Goal: Use online tool/utility: Use online tool/utility

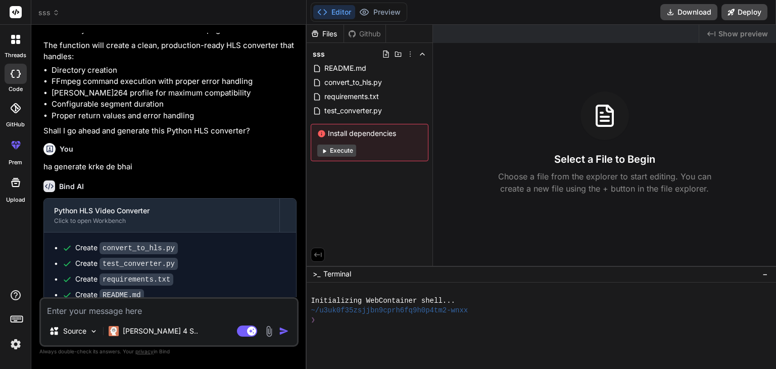
scroll to position [2613, 0]
click at [18, 338] on img at bounding box center [15, 344] width 17 height 17
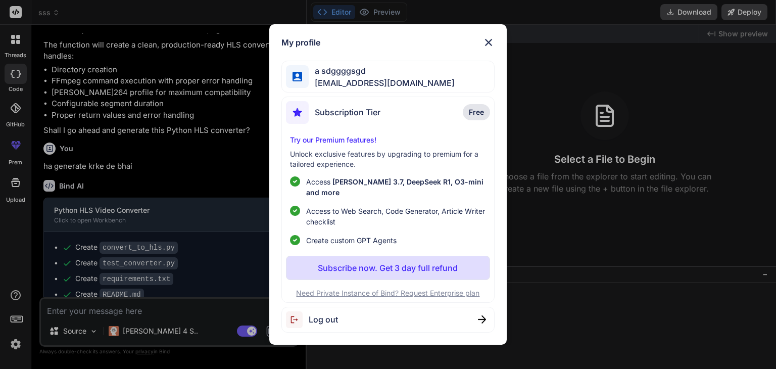
click at [310, 313] on span "Log out" at bounding box center [323, 319] width 29 height 12
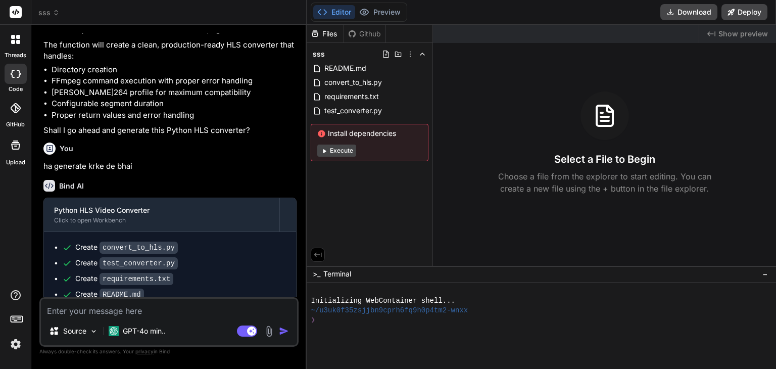
type textarea "x"
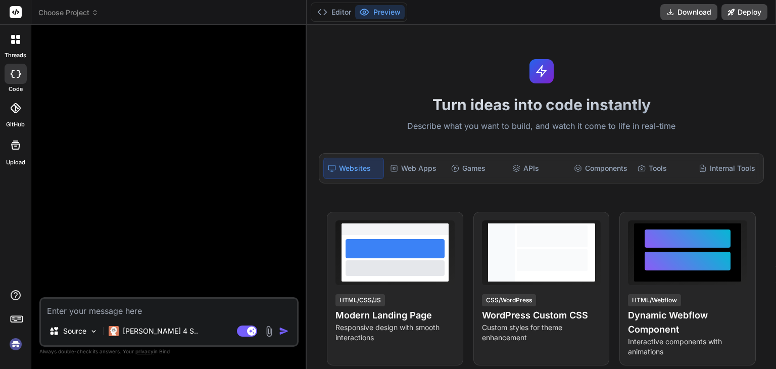
scroll to position [0, 0]
click at [17, 337] on img at bounding box center [15, 344] width 17 height 17
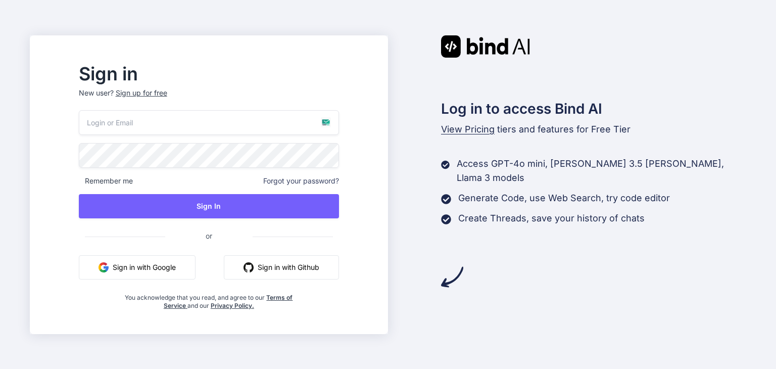
type input "sipask251@fuwa.li"
click at [167, 93] on div "Sign up for free" at bounding box center [142, 93] width 52 height 10
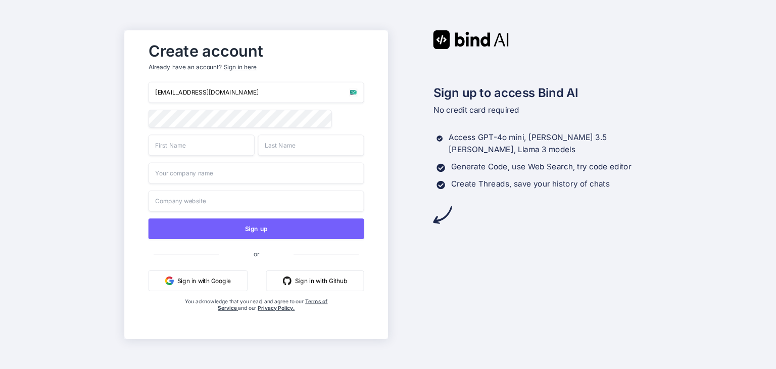
click at [227, 97] on input "sipask251@fuwa.li" at bounding box center [256, 92] width 216 height 21
paste input "nojiti8069@fursee.com"
type input "nojiti8069@fursee.com"
click at [175, 151] on input "text" at bounding box center [201, 144] width 106 height 21
type input "dsd"
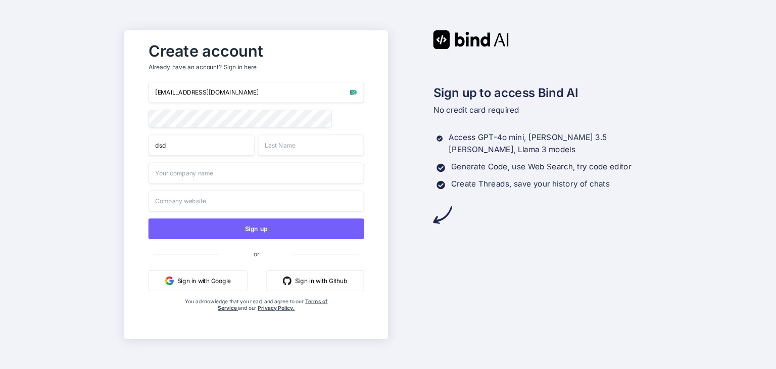
click at [267, 138] on input "text" at bounding box center [311, 144] width 106 height 21
click at [271, 144] on input "text" at bounding box center [311, 144] width 106 height 21
type input "ssa"
click at [215, 173] on input "text" at bounding box center [256, 172] width 216 height 21
type input "sdsad"
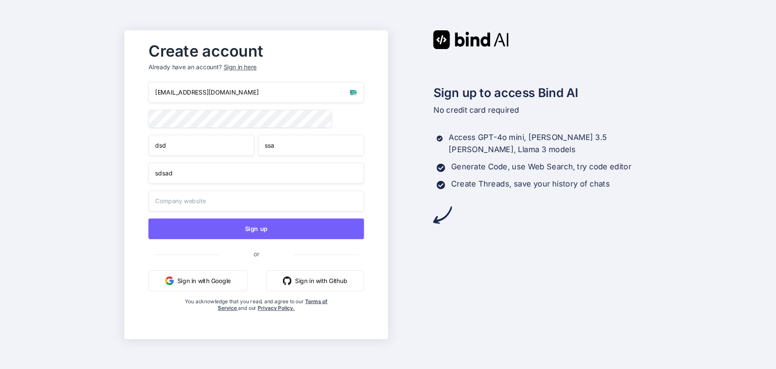
click at [186, 208] on input "text" at bounding box center [256, 200] width 216 height 21
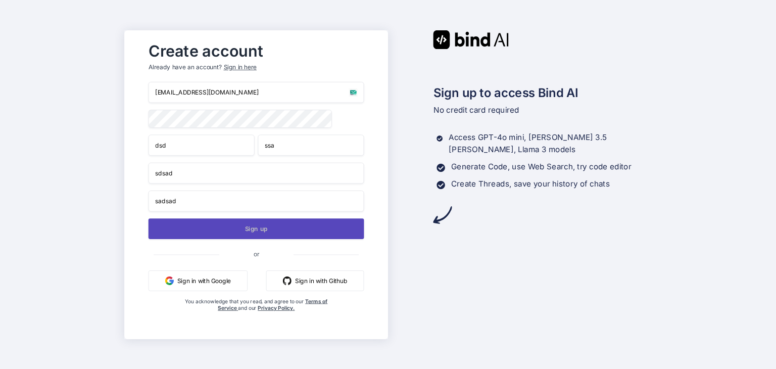
type input "sadsad"
click at [168, 226] on button "Sign up" at bounding box center [256, 228] width 216 height 21
click at [277, 231] on button "Sign up" at bounding box center [256, 228] width 216 height 21
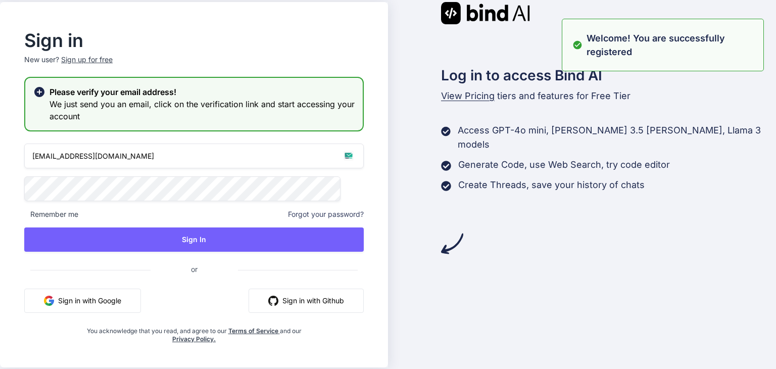
click at [238, 161] on input "sipask251@fuwa.li" at bounding box center [194, 155] width 340 height 25
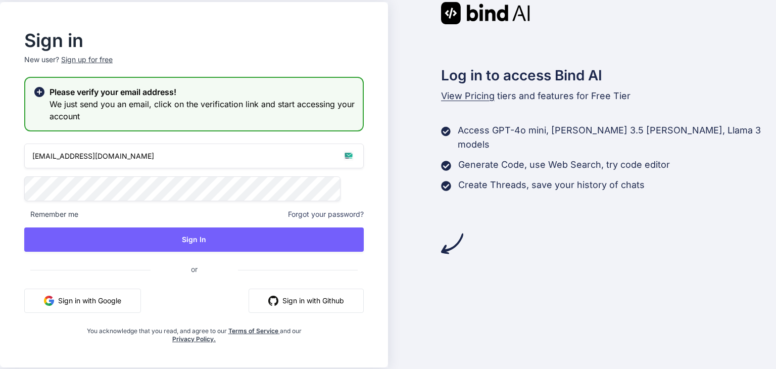
type input "[EMAIL_ADDRESS][DOMAIN_NAME]"
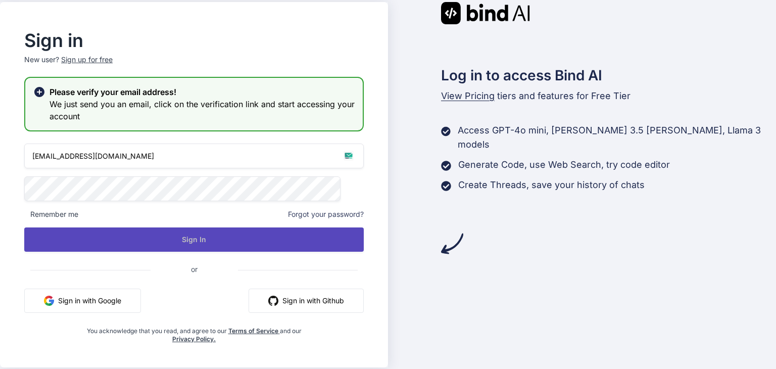
click at [204, 245] on button "Sign In" at bounding box center [194, 239] width 340 height 24
click at [316, 233] on button "Sign In" at bounding box center [194, 239] width 340 height 24
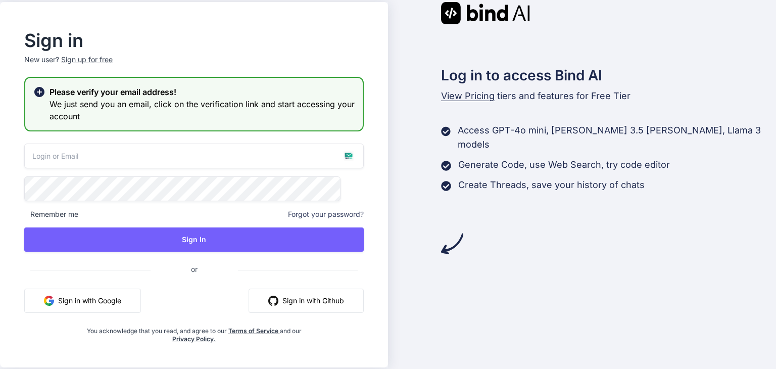
type input "[EMAIL_ADDRESS][DOMAIN_NAME]"
click at [309, 158] on input "[EMAIL_ADDRESS][DOMAIN_NAME]" at bounding box center [194, 155] width 340 height 25
click at [313, 239] on button "Sign In" at bounding box center [194, 239] width 340 height 24
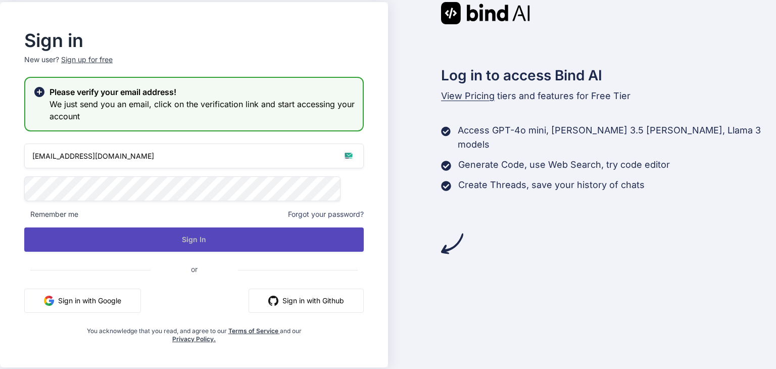
click at [327, 245] on button "Sign In" at bounding box center [194, 239] width 340 height 24
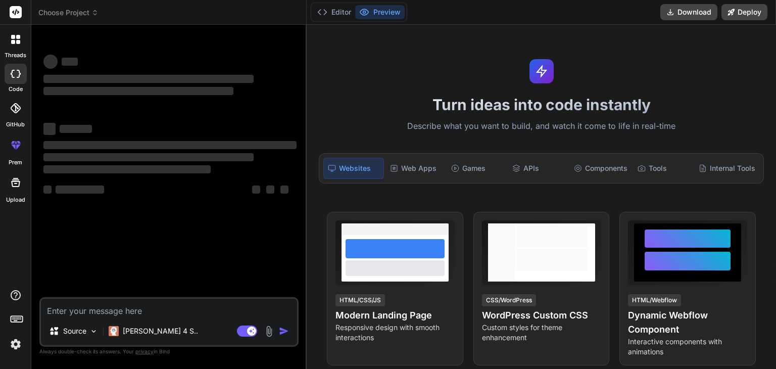
type textarea "x"
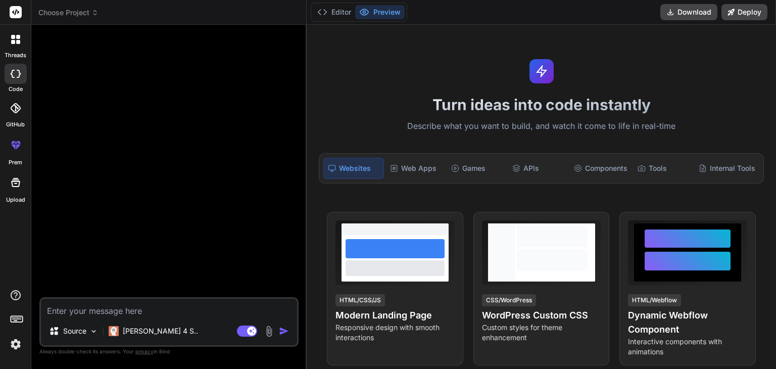
type textarea "u"
type textarea "x"
type textarea "up"
type textarea "x"
type textarea "upd"
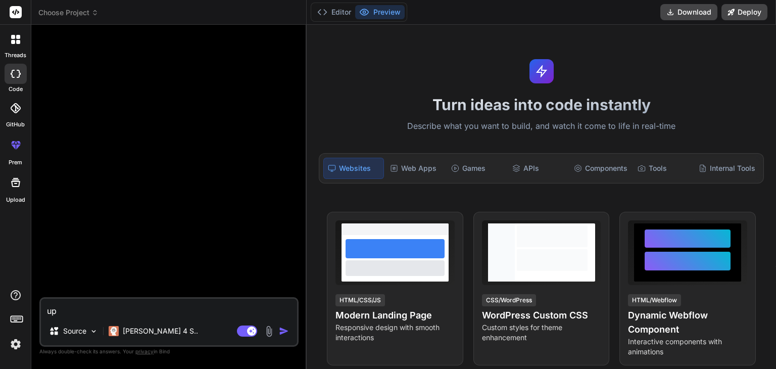
type textarea "x"
type textarea "upda"
type textarea "x"
type textarea "updat"
type textarea "x"
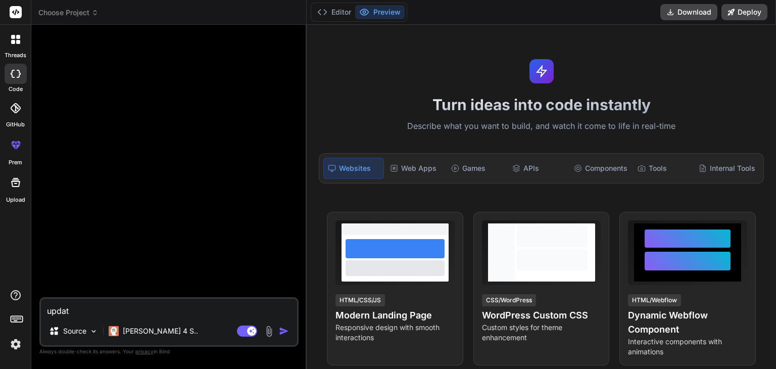
type textarea "update"
type textarea "x"
type textarea "update"
type textarea "x"
type textarea "update a"
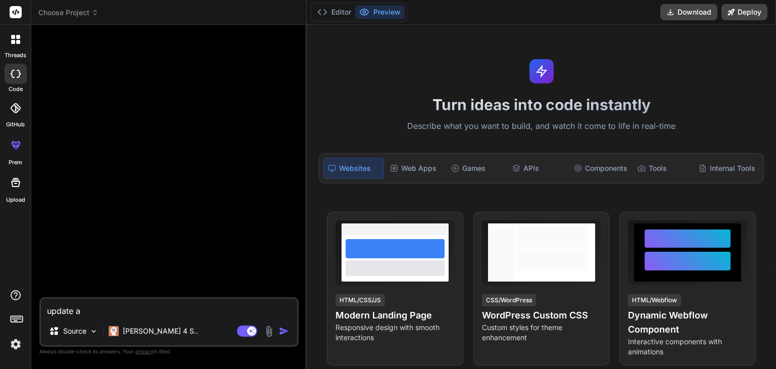
type textarea "x"
type textarea "update ab"
type textarea "x"
type textarea "update abd"
type textarea "x"
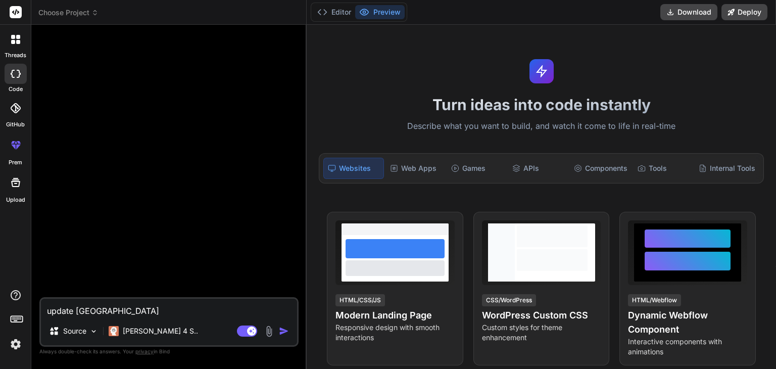
type textarea "update ab"
type textarea "x"
type textarea "update a"
type textarea "x"
type textarea "update ab"
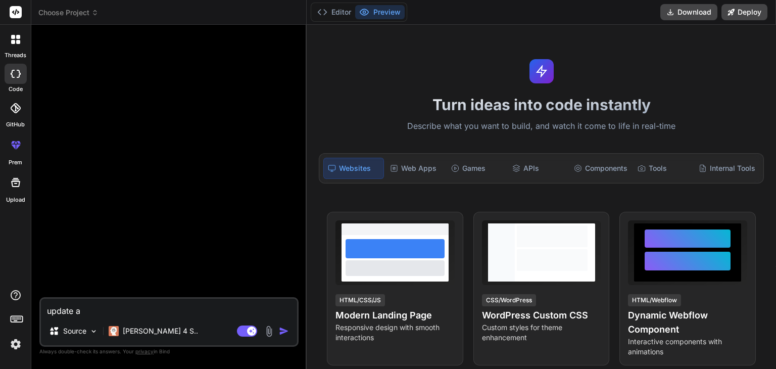
type textarea "x"
type textarea "update a"
type textarea "x"
type textarea "update an"
type textarea "x"
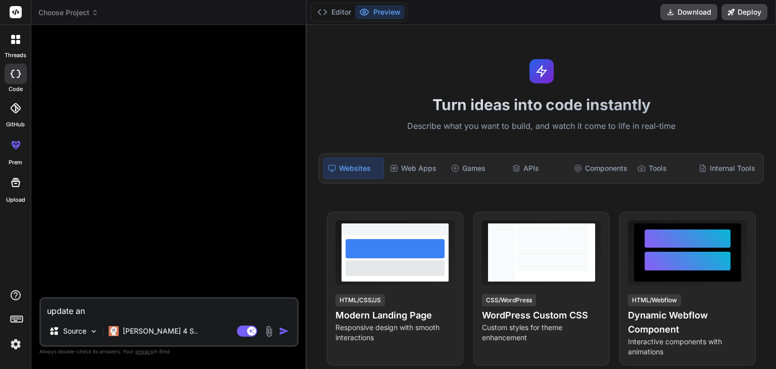
type textarea "update and"
type textarea "x"
type textarea "update and"
type textarea "x"
type textarea "update and g"
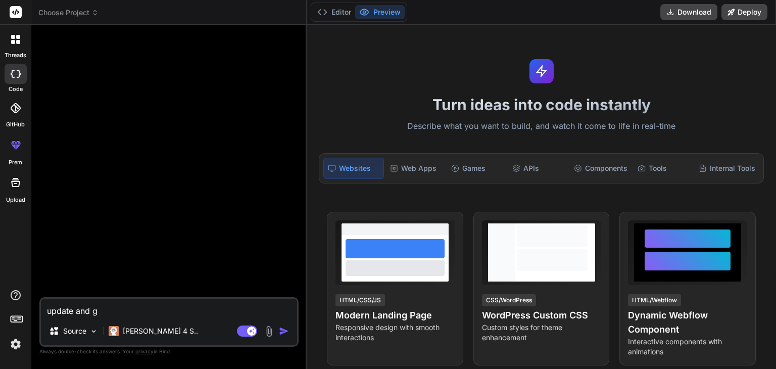
type textarea "x"
type textarea "update and gi"
type textarea "x"
type textarea "update and gic"
type textarea "x"
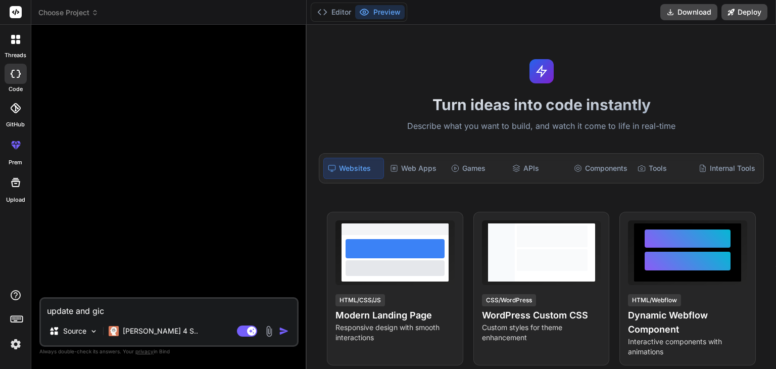
type textarea "update and gi"
type textarea "x"
type textarea "update and giv"
type textarea "x"
type textarea "update and give"
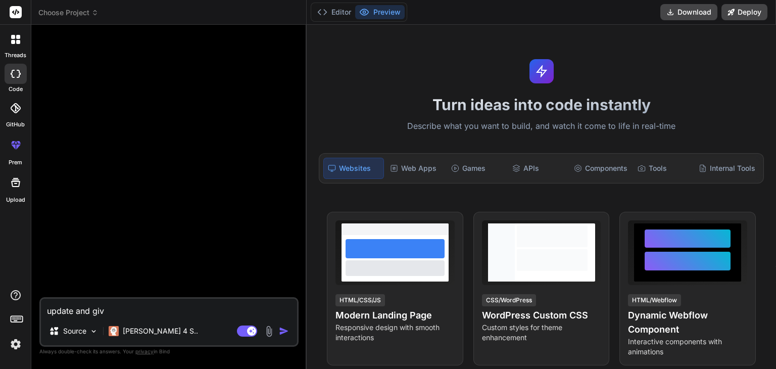
type textarea "x"
type textarea "update and give"
type textarea "x"
type textarea "update and give m"
type textarea "x"
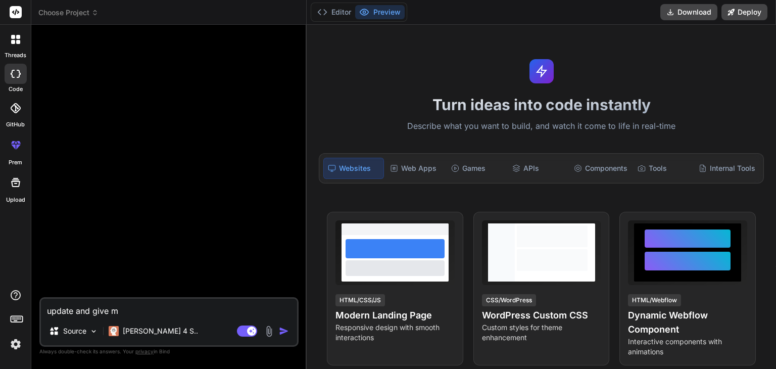
type textarea "update and give me"
type textarea "x"
type textarea "update and give me"
type textarea "x"
type textarea "update and give me f"
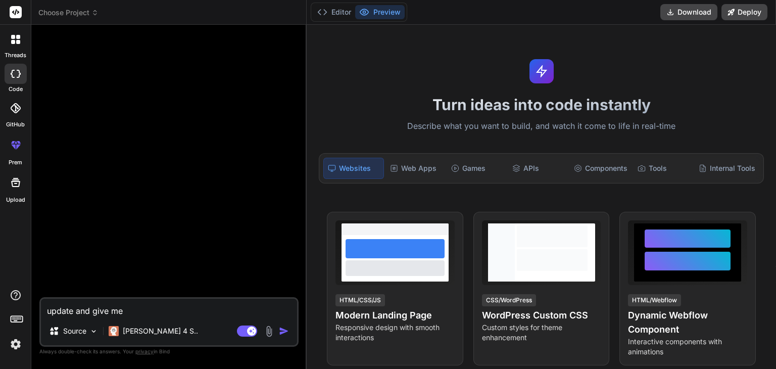
type textarea "x"
type textarea "update and give me fu"
type textarea "x"
type textarea "update and give me ful"
type textarea "x"
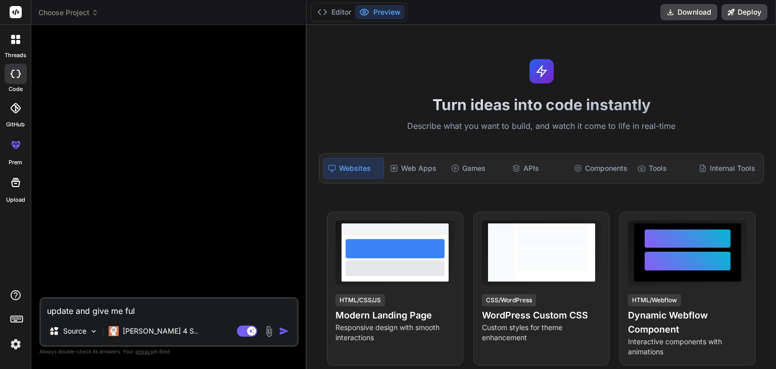
type textarea "update and give me full"
type textarea "x"
type textarea "update and give me full"
type textarea "x"
type textarea "update and give me full u"
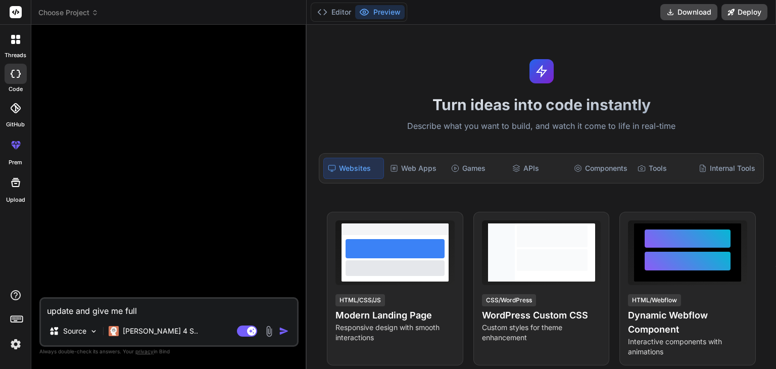
type textarea "x"
type textarea "update and give me full up"
type textarea "x"
type textarea "update and give me full upd"
type textarea "x"
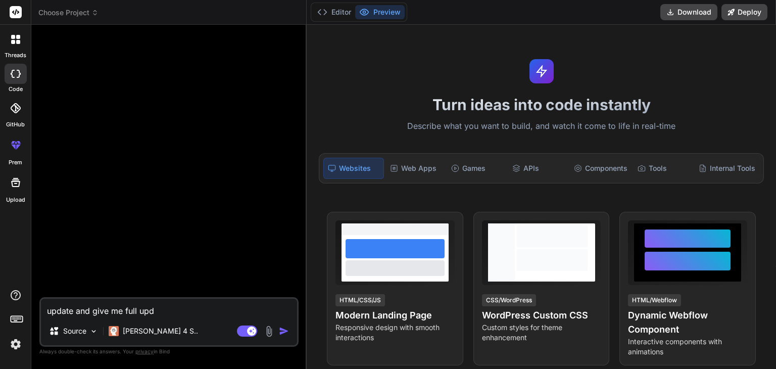
type textarea "update and give me full upda"
type textarea "x"
type textarea "update and give me full updat"
type textarea "x"
type textarea "update and give me full update"
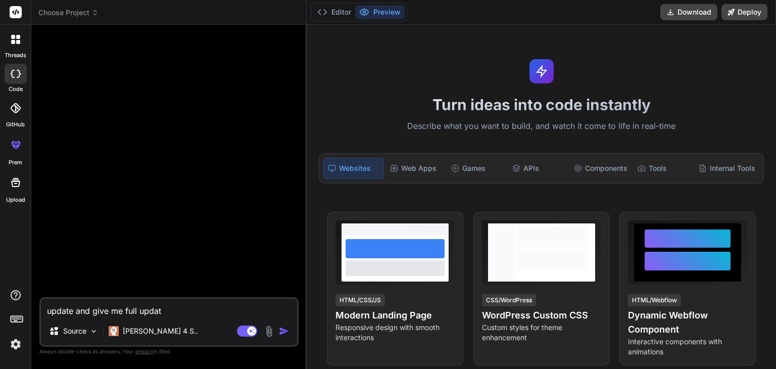
type textarea "x"
type textarea "update and give me full updated"
type textarea "x"
type textarea "update and give me full updated"
type textarea "x"
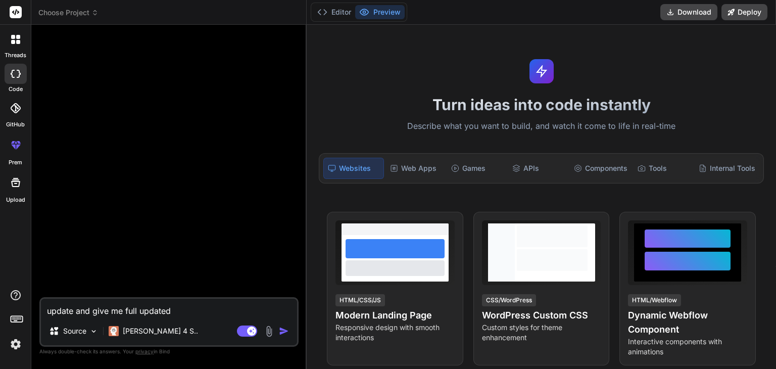
type textarea "update and give me full updated g"
type textarea "x"
type textarea "update and give me full updated ge"
type textarea "x"
type textarea "update and give me full updated gen"
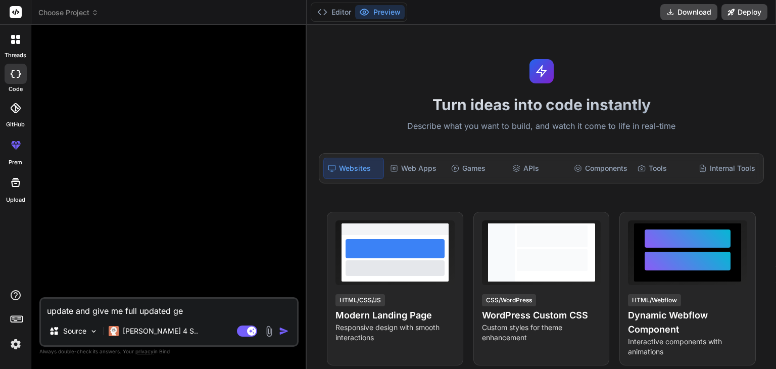
type textarea "x"
type textarea "update and give me full updated gene"
type textarea "x"
type textarea "update and give me full updated gener"
type textarea "x"
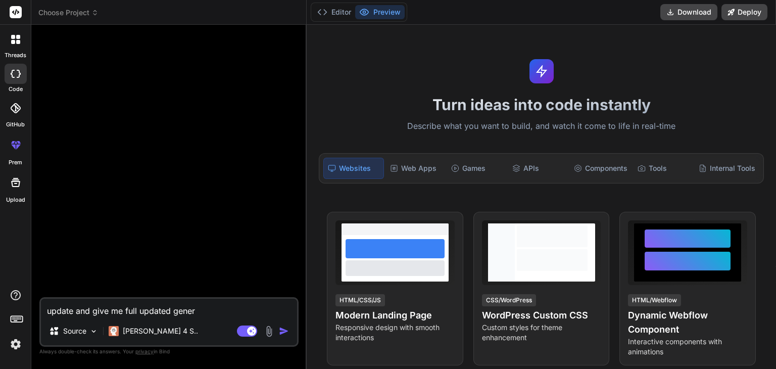
type textarea "update and give me full updated genert"
type textarea "x"
type textarea "update and give me full updated generta"
type textarea "x"
type textarea "update and give me full updated genertae"
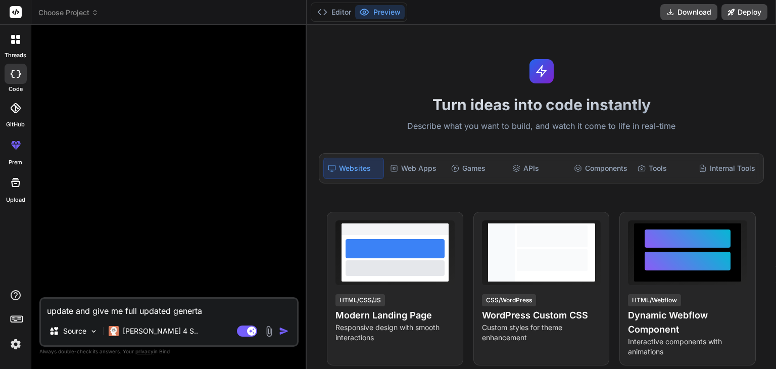
type textarea "x"
type textarea "update and give me full updated genertaed"
type textarea "x"
type textarea "update and give me full updated genertaed"
type textarea "x"
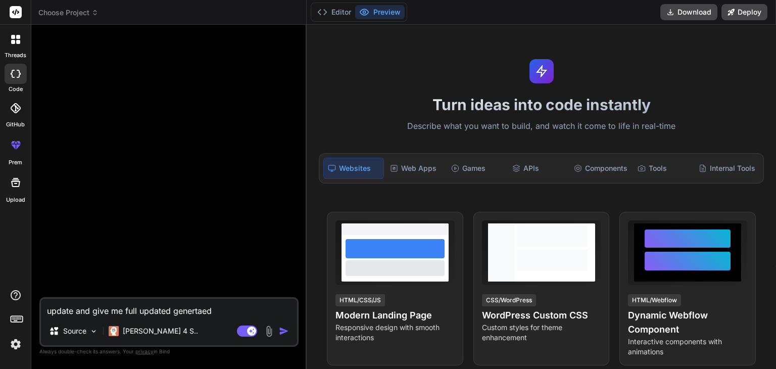
type textarea "update and give me full updated genertaed c"
type textarea "x"
type textarea "update and give me full updated genertaed co"
type textarea "x"
type textarea "update and give me full updated genertaed cod"
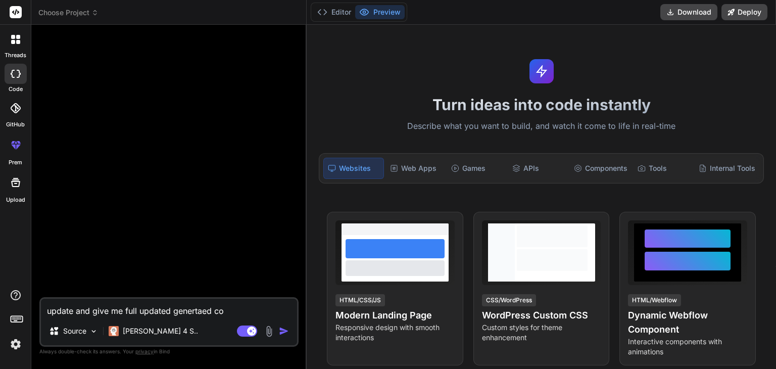
type textarea "x"
type textarea "update and give me full updated genertaed code"
type textarea "x"
type textarea "update and give me full updated genertaed code"
type textarea "x"
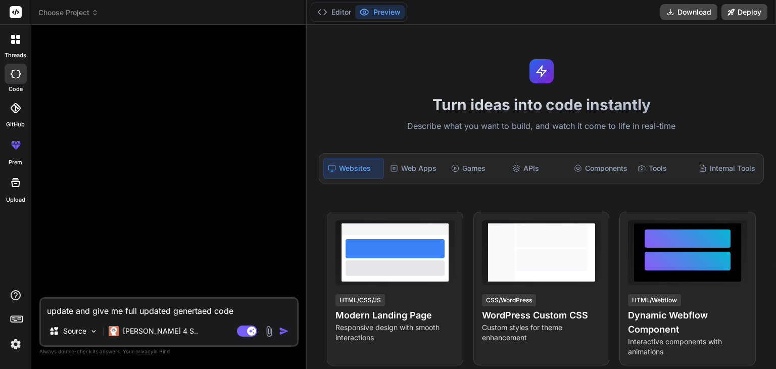
type textarea "update and give me full updated genertaed code t"
type textarea "x"
type textarea "update and give me full updated genertaed code to"
type textarea "x"
type textarea "update and give me full updated genertaed code to"
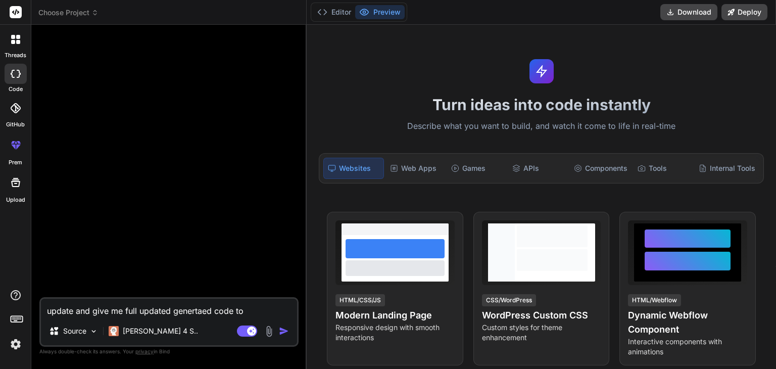
type textarea "x"
type textarea "update and give me full updated genertaed code to"
type textarea "x"
type textarea "update and give me full updated genertaed code to d"
type textarea "x"
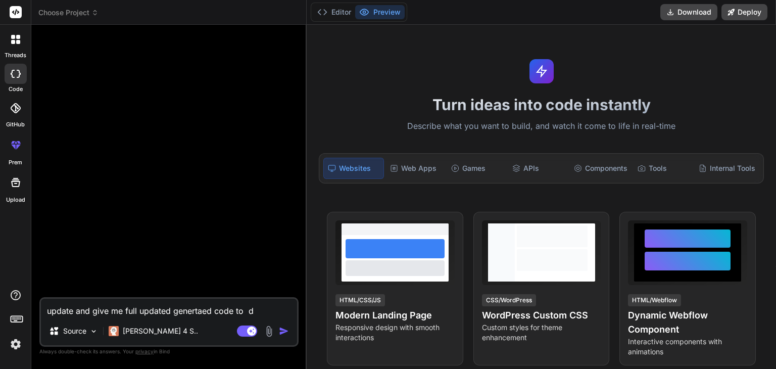
type textarea "update and give me full updated genertaed code to do"
type textarea "x"
type textarea "update and give me full updated genertaed code to dont"
type textarea "x"
type textarea "update and give me full updated genertaed code to dont"
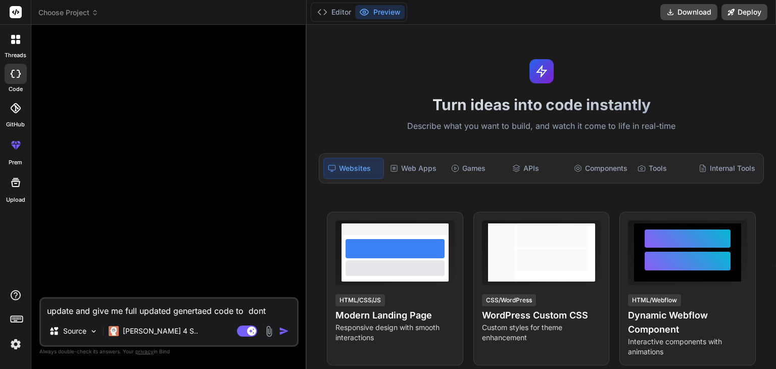
type textarea "x"
type textarea "update and give me full updated genertaed code to dont a"
type textarea "x"
type textarea "update and give me full updated genertaed code to dont as"
type textarea "x"
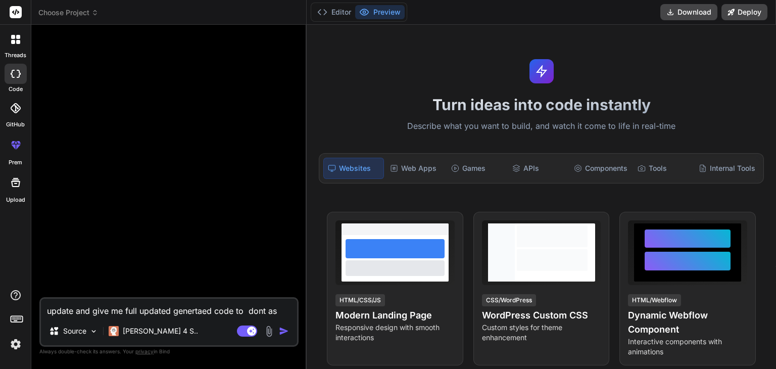
type textarea "update and give me full updated genertaed code to dont ask"
type textarea "x"
type textarea "update and give me full updated genertaed code to dont ask"
type textarea "x"
type textarea "update and give me full updated genertaed code to dont ask f"
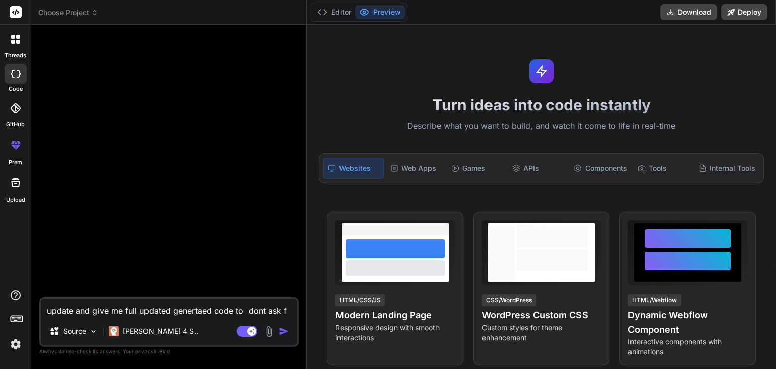
type textarea "x"
type textarea "update and give me full updated genertaed code to dont ask fo"
type textarea "x"
type textarea "update and give me full updated genertaed code to dont ask for"
type textarea "x"
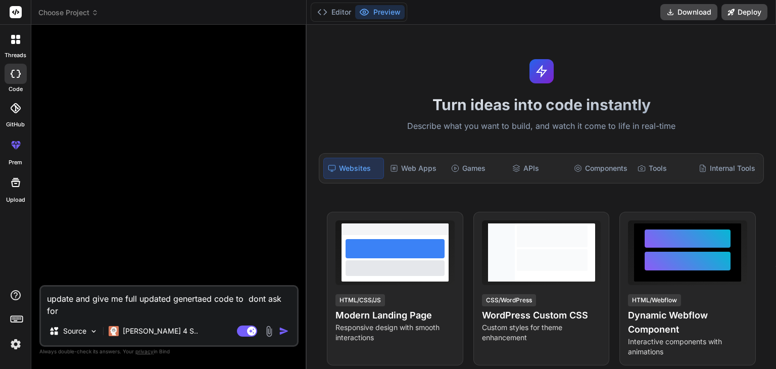
type textarea "update and give me full updated genertaed code to dont ask for"
type textarea "x"
type textarea "update and give me full updated genertaed code to dont ask for m"
type textarea "x"
type textarea "update and give me full updated genertaed code to dont ask for ma"
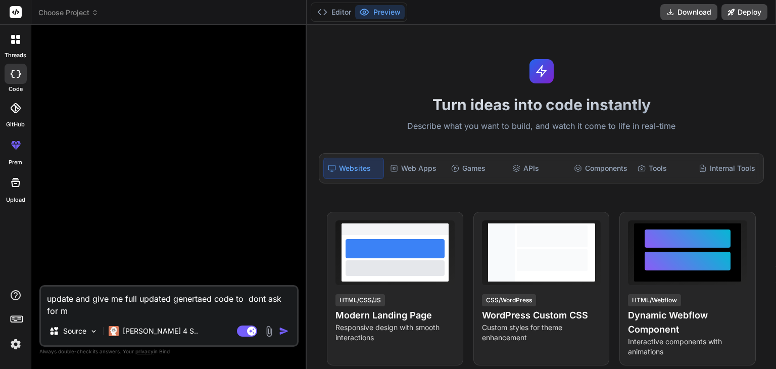
type textarea "x"
type textarea "update and give me full updated genertaed code to dont ask for mak"
type textarea "x"
type textarea "update and give me full updated genertaed code to dont ask for maki"
type textarea "x"
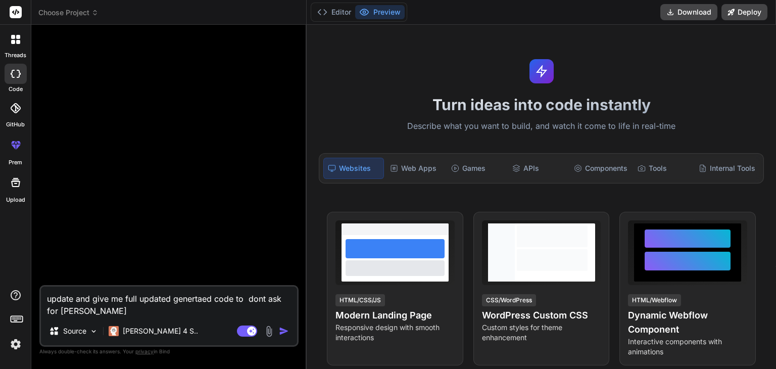
type textarea "update and give me full updated genertaed code to dont ask for makin"
type textarea "x"
type textarea "update and give me full updated genertaed code to dont ask for making"
type textarea "x"
type textarea "update and give me full updated genertaed code to dont ask for making c"
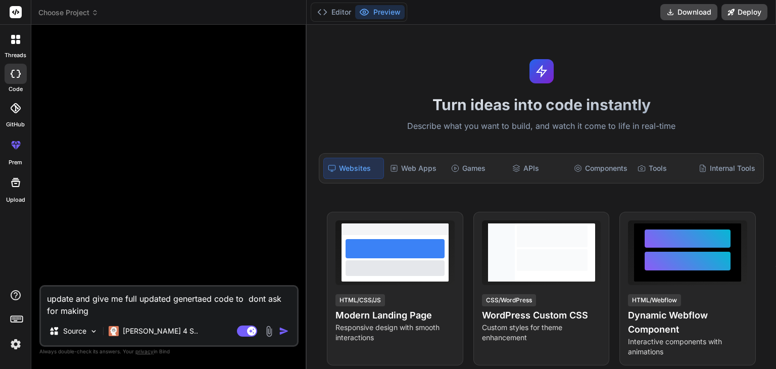
type textarea "x"
type textarea "update and give me full updated genertaed code to dont ask for making ch"
type textarea "x"
type textarea "update and give me full updated genertaed code to dont ask for making chn"
type textarea "x"
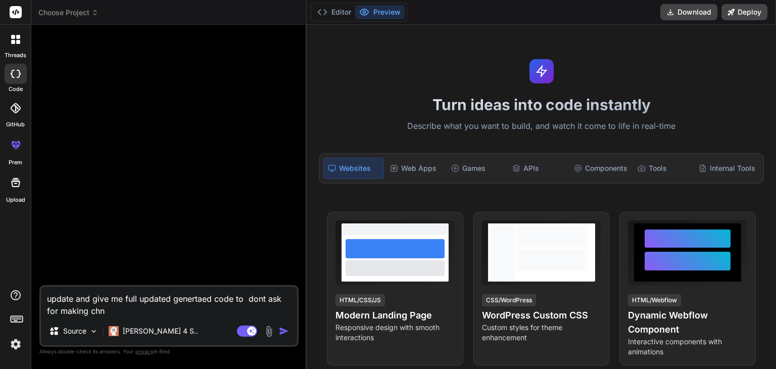
type textarea "update and give me full updated genertaed code to dont ask for making chna"
type textarea "x"
type textarea "update and give me full updated genertaed code to dont ask for making chnag"
type textarea "x"
type textarea "update and give me full updated genertaed code to dont ask for making chnage"
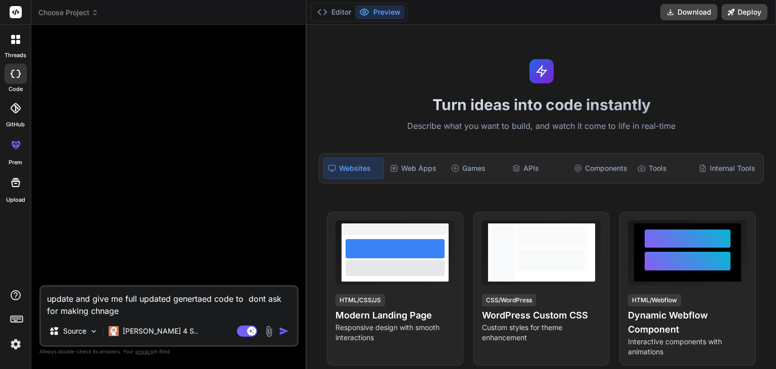
type textarea "x"
type textarea "update and give me full updated genertaed code to dont ask for making chnages"
type textarea "x"
type textarea "update and give me full updated genertaed code to dont ask for making chnages"
type textarea "x"
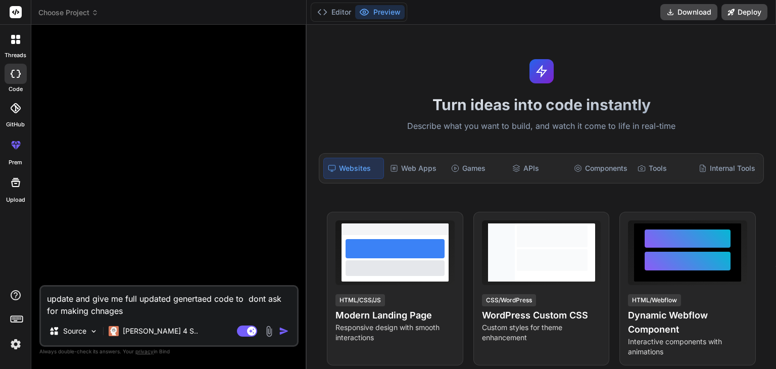
type textarea "update and give me full updated genertaed code to dont ask for making chnages m"
type textarea "x"
type textarea "update and give me full updated genertaed code to dont ask for making chnages ma"
type textarea "x"
type textarea "update and give me full updated genertaed code to dont ask for making chnages m…"
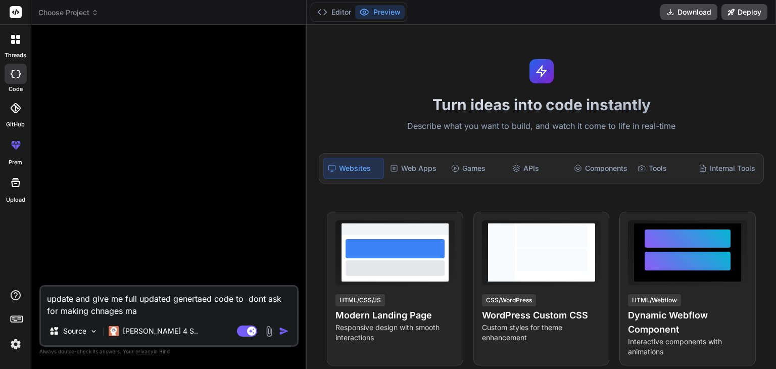
type textarea "x"
type textarea "update and give me full updated genertaed code to dont ask for making chnages m…"
type textarea "x"
type textarea "update and give me full updated genertaed code to dont ask for making chnages m…"
type textarea "x"
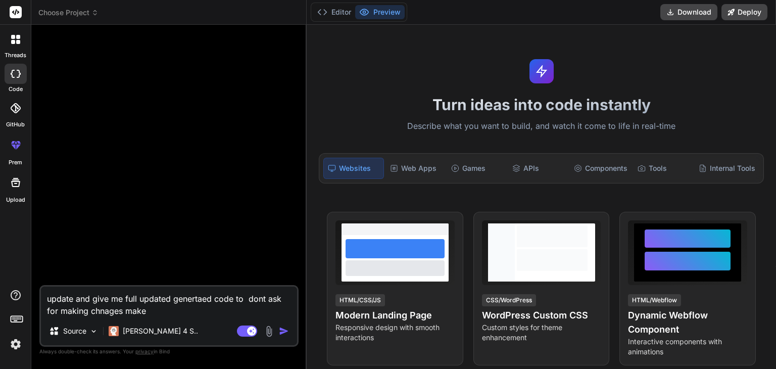
type textarea "update and give me full updated genertaed code to dont ask for making chnages m…"
type textarea "x"
type textarea "update and give me full updated genertaed code to dont ask for making chnages m…"
type textarea "x"
type textarea "update and give me full updated genertaed code to dont ask for making chnages m…"
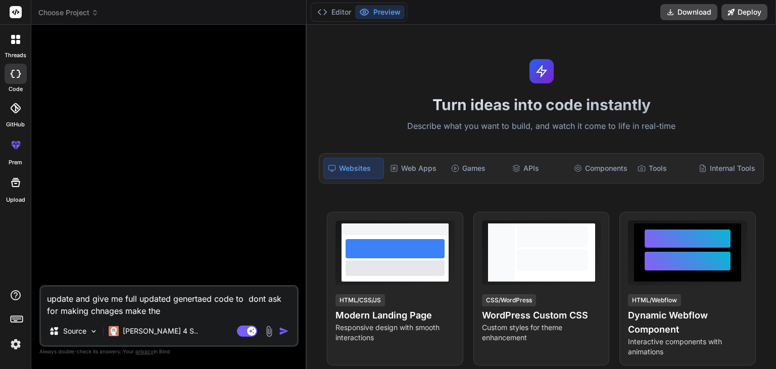
type textarea "x"
type textarea "update and give me full updated genertaed code to dont ask for making chnages m…"
type textarea "x"
type textarea "update and give me full updated genertaed code to dont ask for making chnages m…"
type textarea "x"
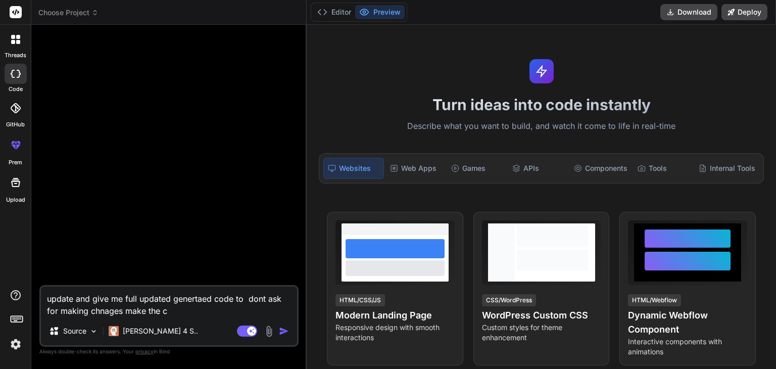
type textarea "update and give me full updated genertaed code to dont ask for making chnages m…"
type textarea "x"
type textarea "update and give me full updated genertaed code to dont ask for making chnages m…"
type textarea "x"
type textarea "update and give me full updated genertaed code to dont ask for making chnages m…"
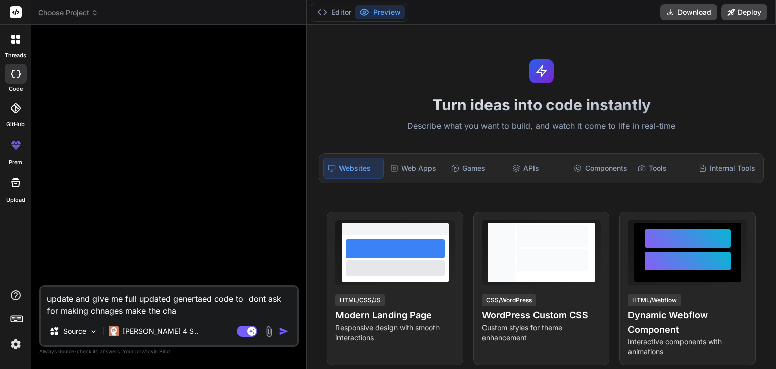
type textarea "x"
type textarea "update and give me full updated genertaed code to dont ask for making chnages m…"
type textarea "x"
type textarea "update and give me full updated genertaed code to dont ask for making chnages m…"
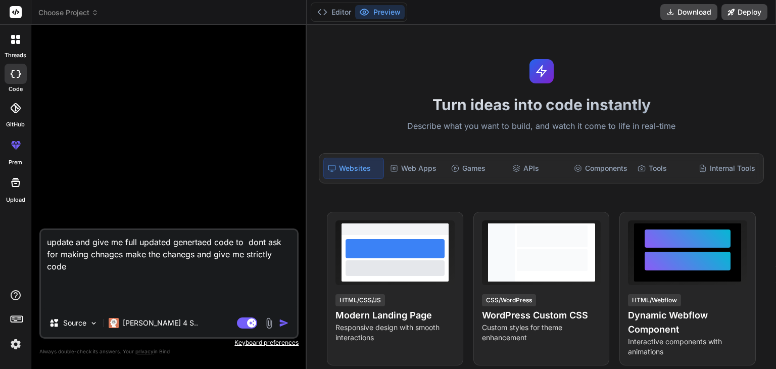
paste textarea "# -----------------------------------------------------------------------------…"
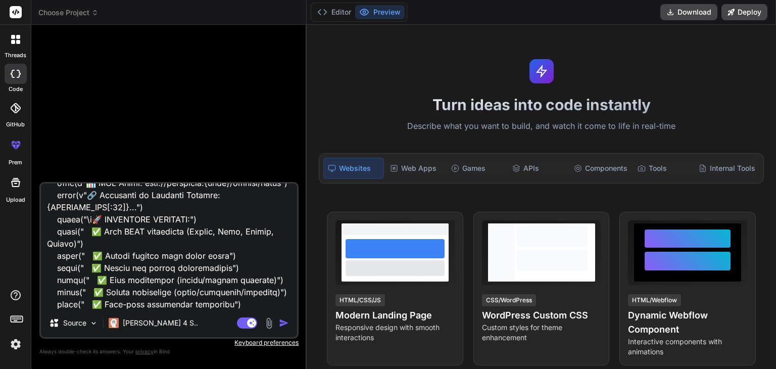
scroll to position [15791, 0]
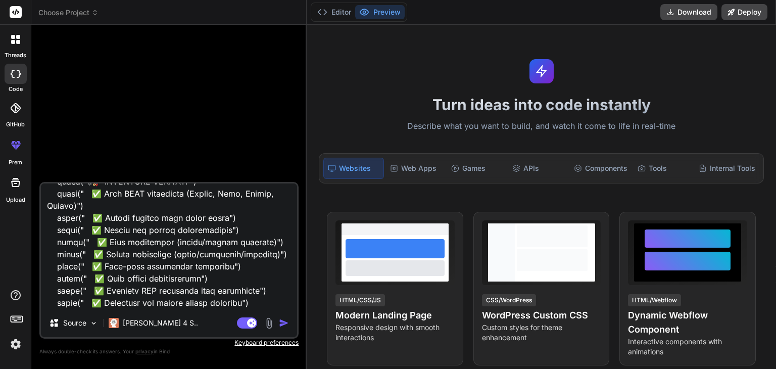
click at [216, 295] on textarea at bounding box center [169, 245] width 256 height 125
paste textarea "-- 1. Stories (Main Series / Show Table) create table stories ( id uuid primary…"
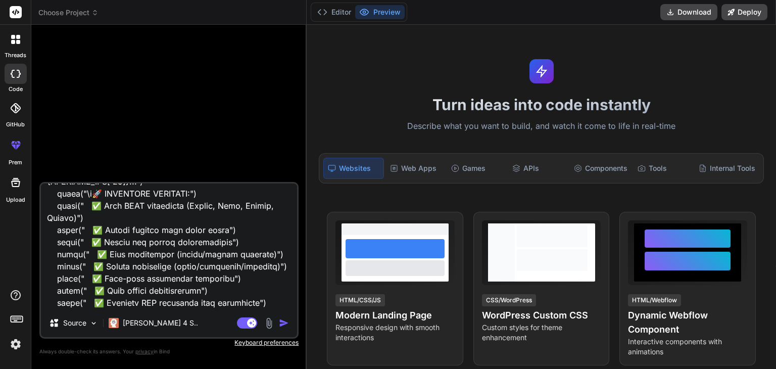
scroll to position [17099, 0]
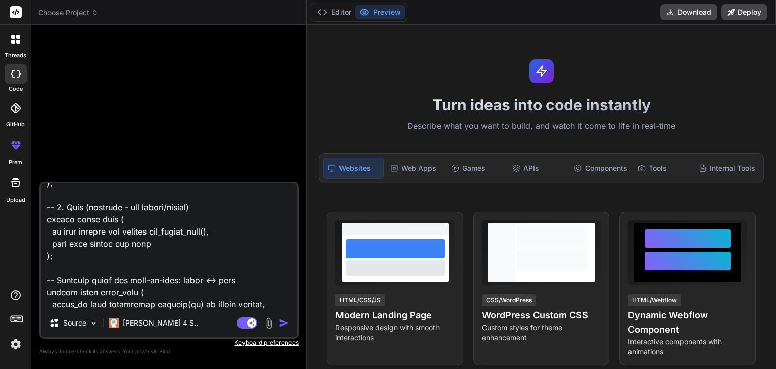
click at [123, 285] on textarea at bounding box center [169, 245] width 256 height 125
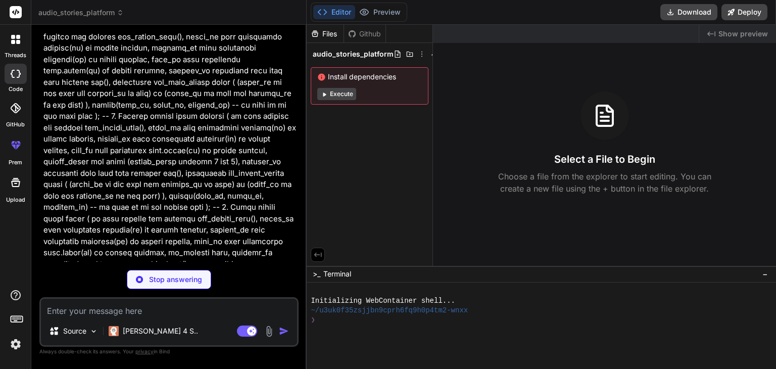
scroll to position [6016, 0]
click at [346, 82] on span "Install dependencies" at bounding box center [369, 77] width 105 height 10
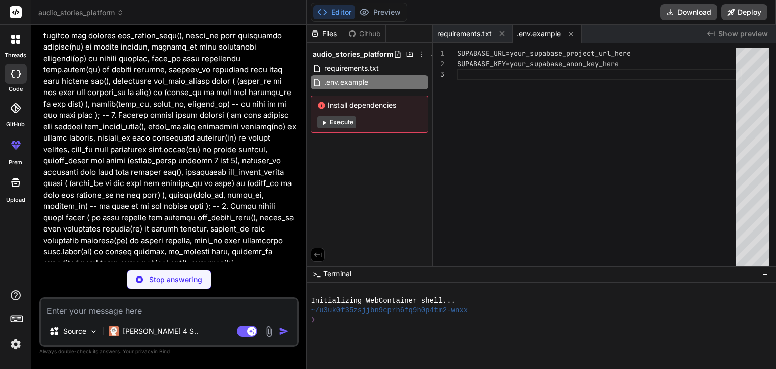
click at [341, 120] on button "Execute" at bounding box center [336, 122] width 39 height 12
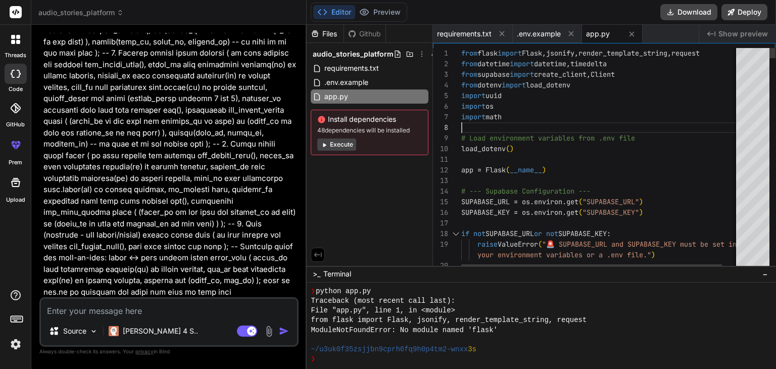
scroll to position [0, 0]
click at [182, 307] on textarea at bounding box center [169, 308] width 256 height 18
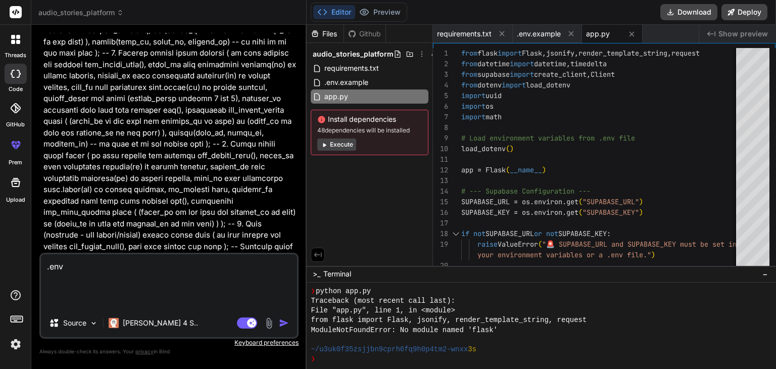
paste textarea "SUPABASE_URL=https://kwwruxwgoqsdgovqucpj.supabase.co SUPABASE_KEY=eyJhbGciOiJI…"
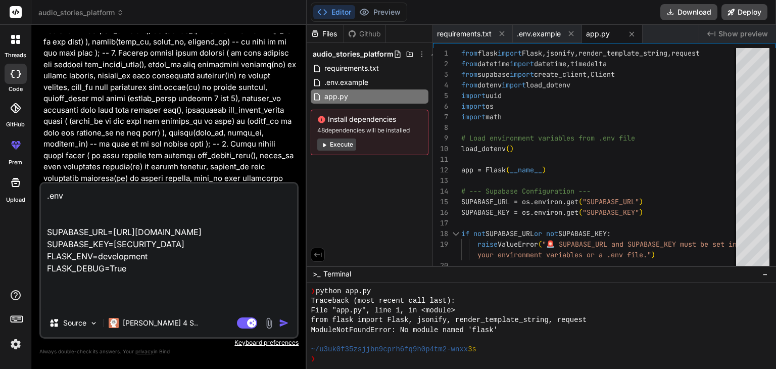
paste textarea "from flask import Flask, jsonify, render_template_string, request from datetime…"
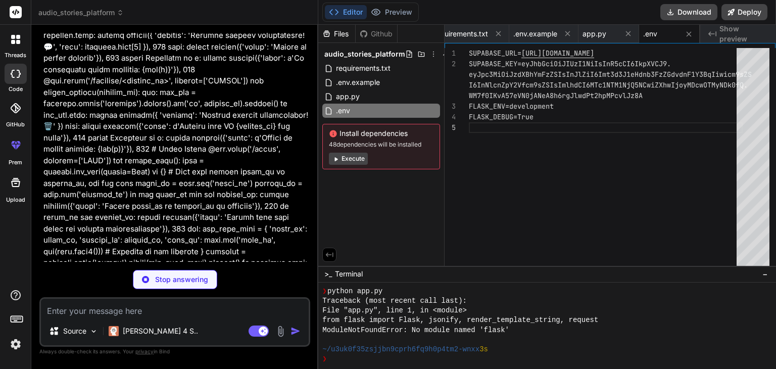
scroll to position [14114, 0]
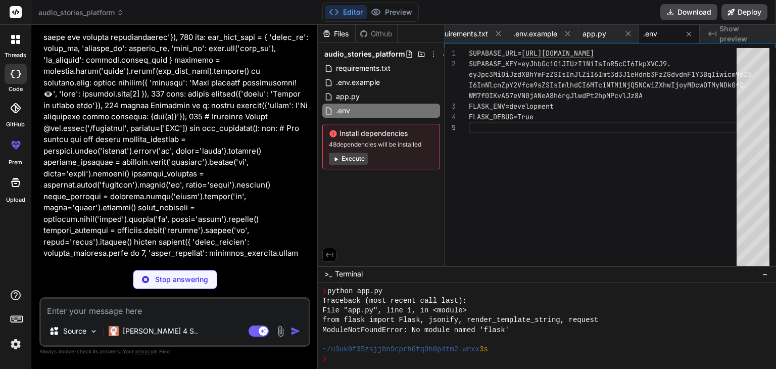
drag, startPoint x: 251, startPoint y: 328, endPoint x: 177, endPoint y: 283, distance: 86.1
click at [177, 283] on div "You Bind AI I'll create a complete Flask application with Supabase integration …" at bounding box center [174, 201] width 271 height 336
click at [177, 283] on p "Stop answering" at bounding box center [181, 279] width 53 height 10
